Goal: Information Seeking & Learning: Learn about a topic

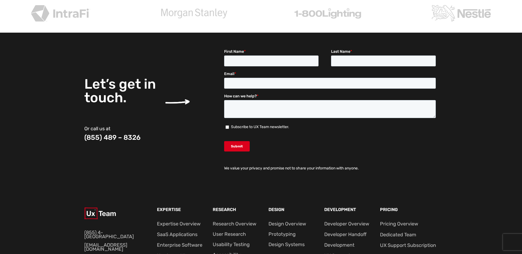
scroll to position [2065, 0]
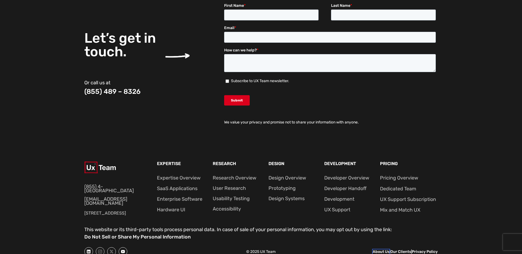
click at [377, 249] on link "About Us" at bounding box center [381, 251] width 17 height 5
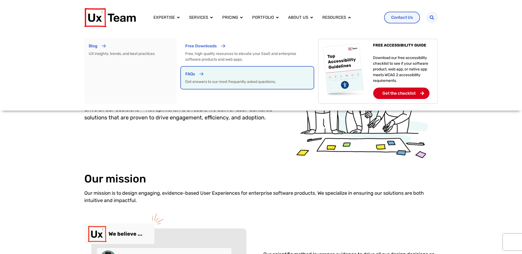
click at [189, 77] on p "FAQs" at bounding box center [190, 74] width 10 height 6
